Goal: Information Seeking & Learning: Learn about a topic

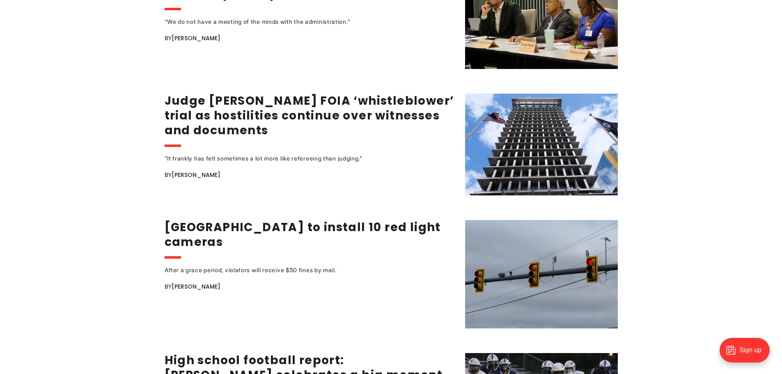
scroll to position [1314, 0]
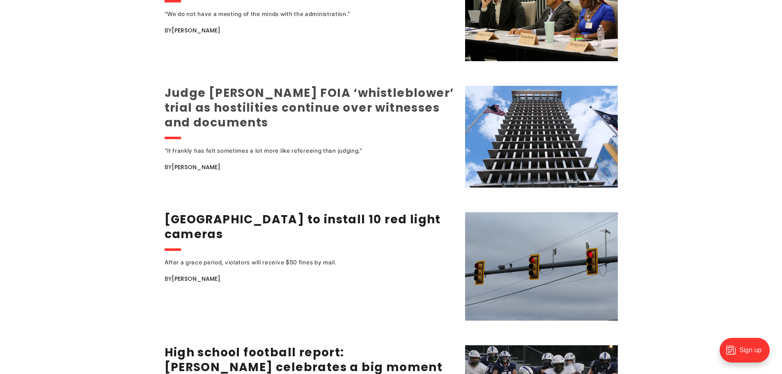
click at [386, 85] on link "Judge [PERSON_NAME] FOIA ‘whistleblower’ trial as hostilities continue over wit…" at bounding box center [310, 108] width 290 height 46
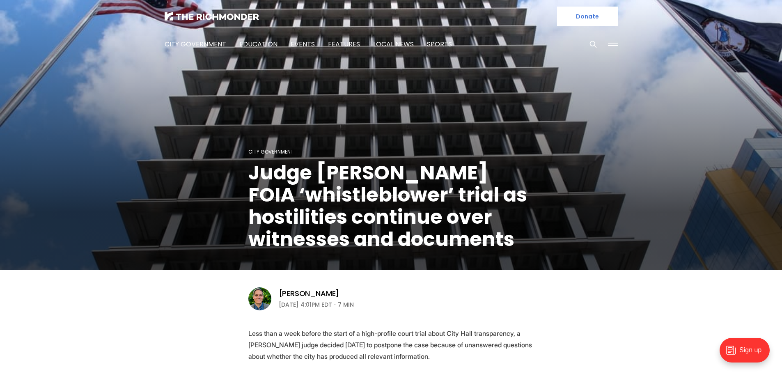
click at [608, 43] on button at bounding box center [613, 44] width 12 height 12
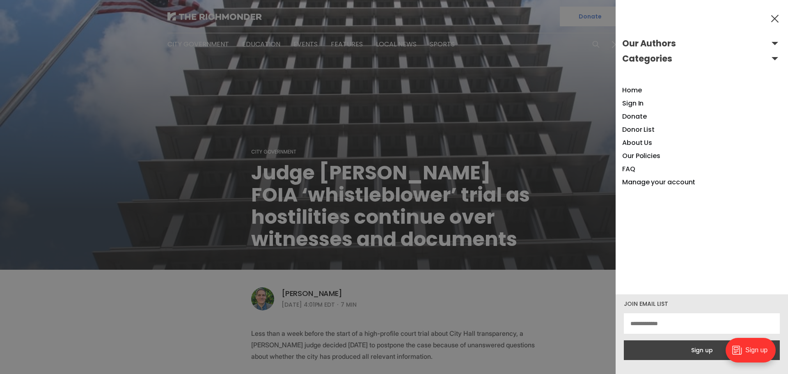
click at [777, 22] on button at bounding box center [775, 18] width 12 height 12
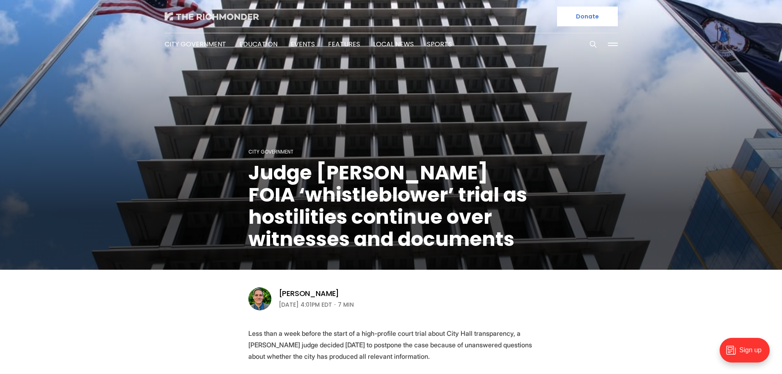
click at [201, 17] on img at bounding box center [212, 16] width 94 height 8
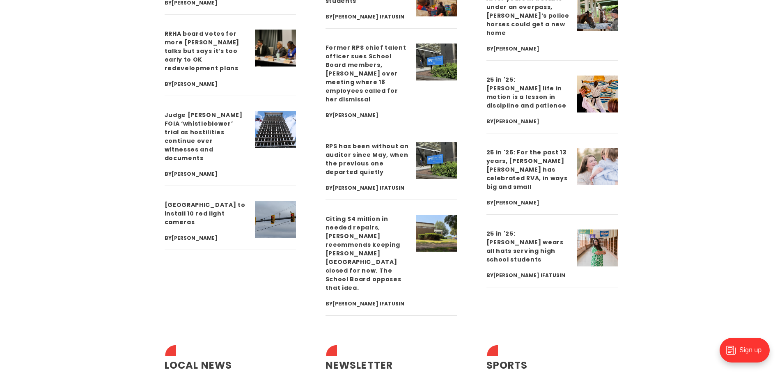
scroll to position [2381, 0]
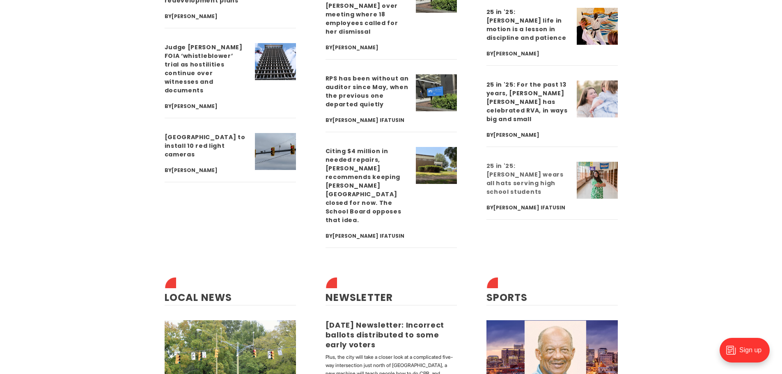
click at [538, 162] on link "25 in '25: [PERSON_NAME] wears all hats serving high school students" at bounding box center [525, 179] width 77 height 34
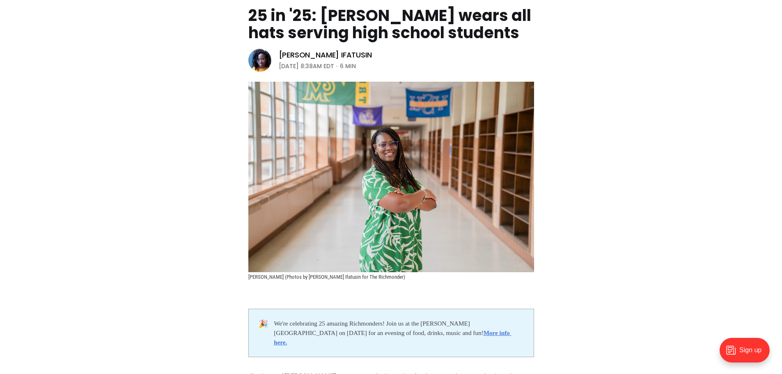
scroll to position [82, 0]
